Goal: Communication & Community: Participate in discussion

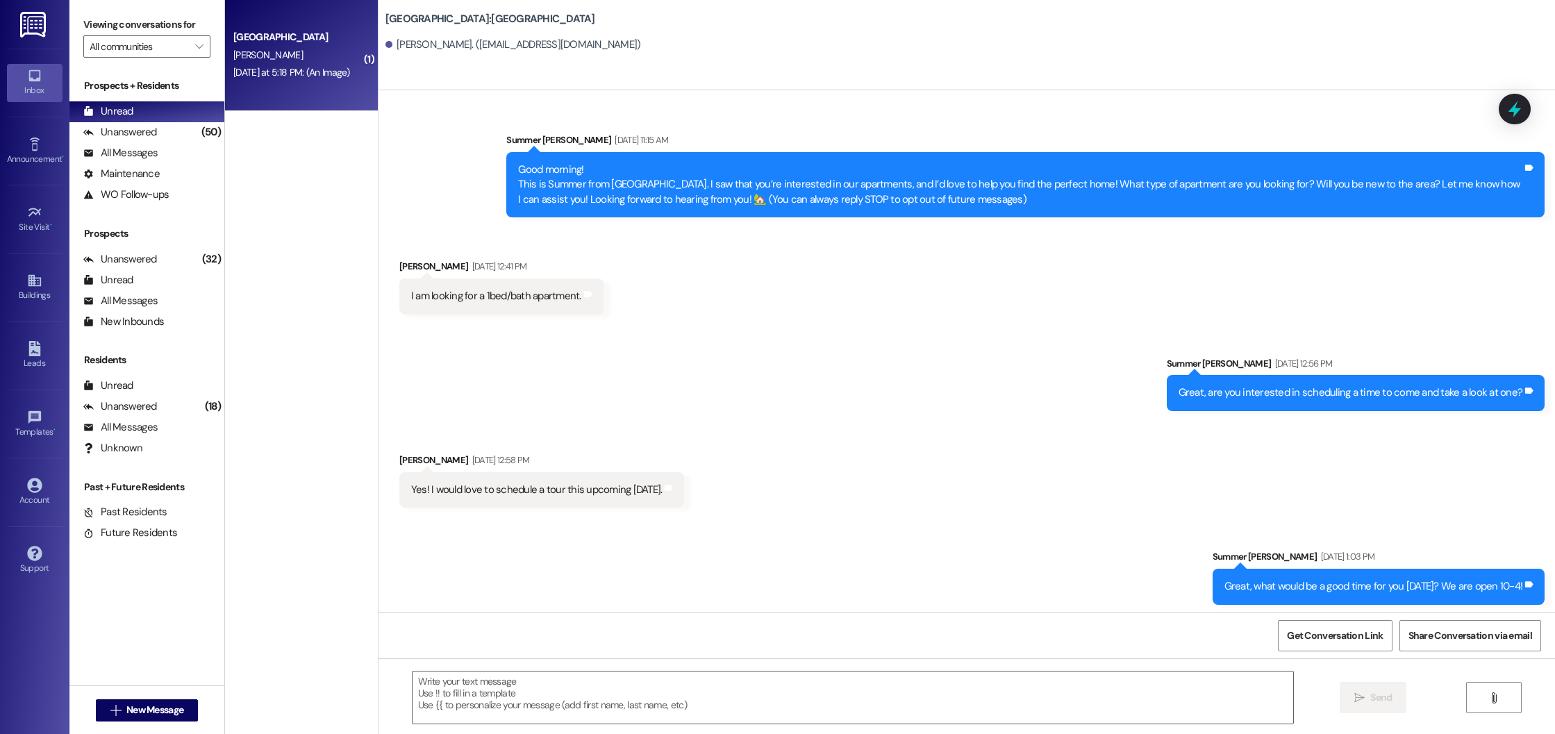
scroll to position [927, 0]
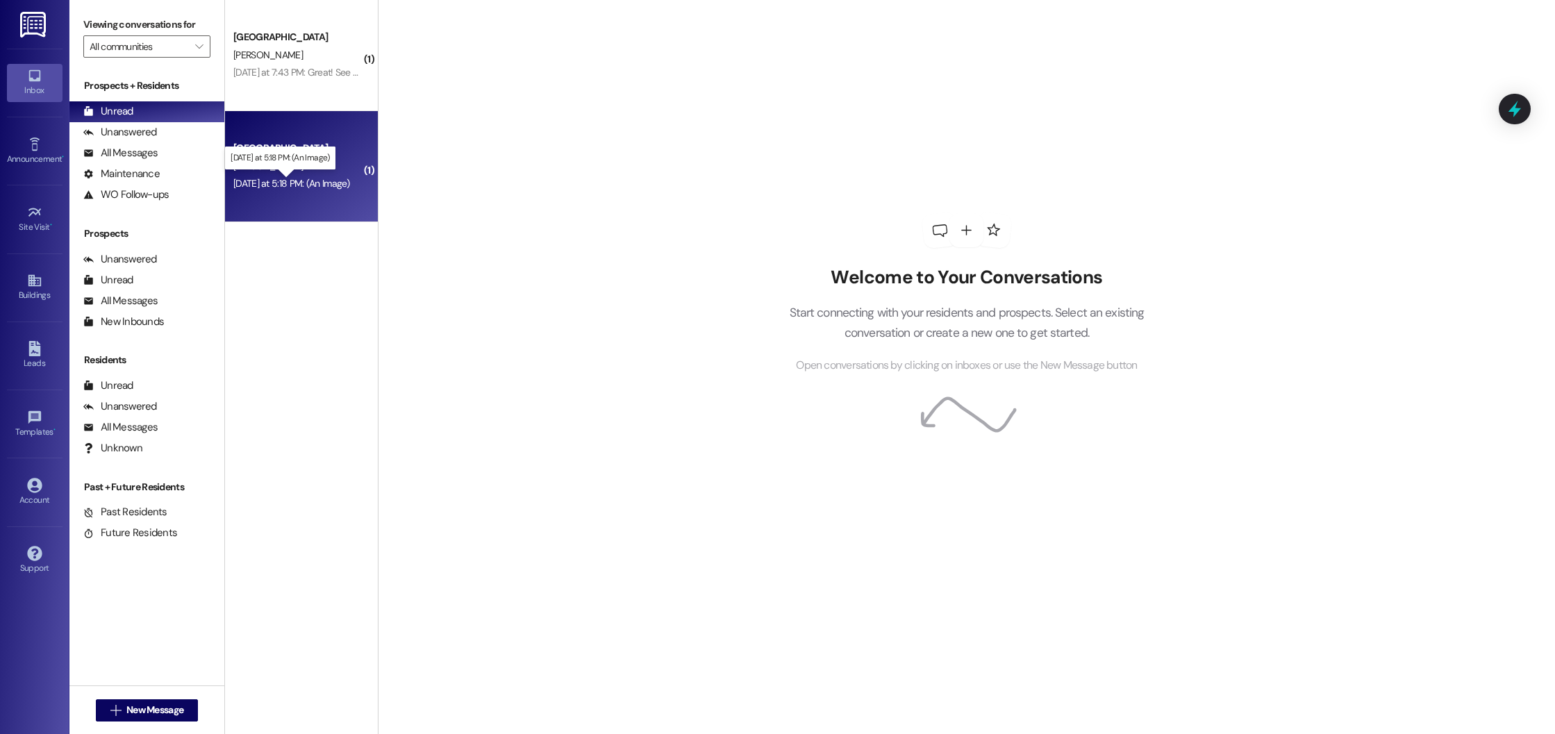
click at [290, 184] on div "Yesterday at 5:18 PM: (An Image) Yesterday at 5:18 PM: (An Image)" at bounding box center [291, 183] width 117 height 13
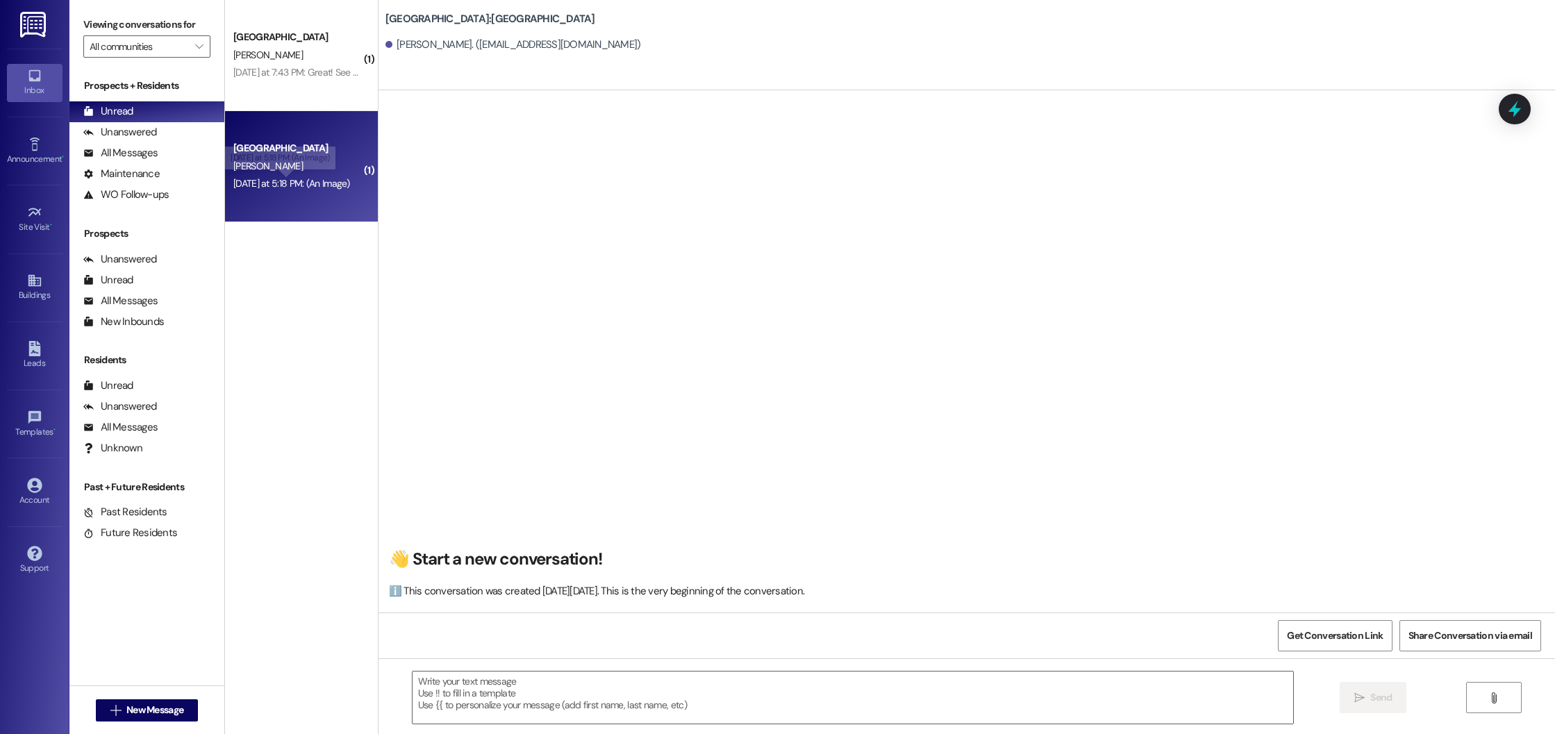
scroll to position [3470, 0]
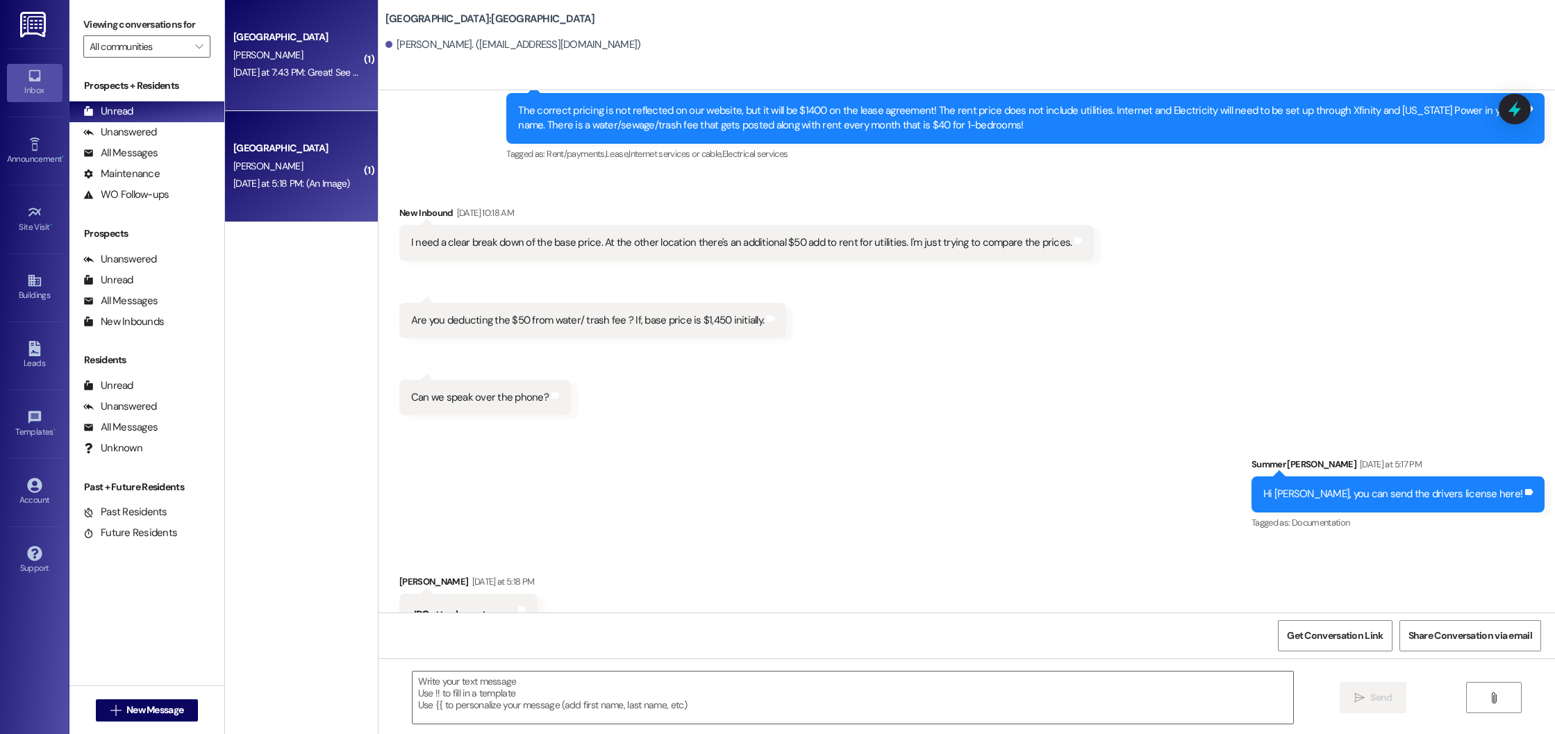
click at [306, 69] on div "Yesterday at 7:43 PM: Great! See you then. Yesterday at 7:43 PM: Great! See you…" at bounding box center [311, 72] width 156 height 13
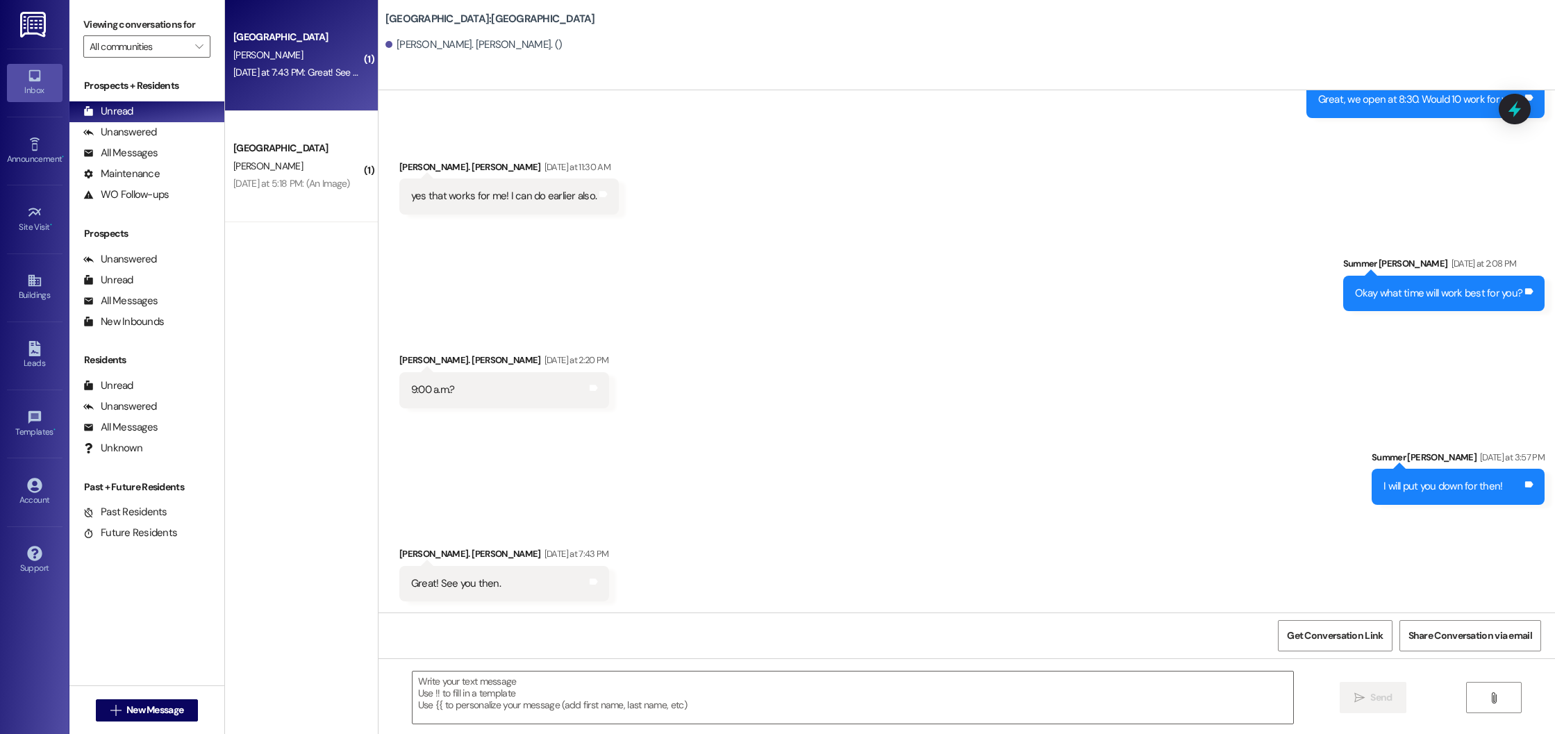
scroll to position [788, 0]
